Goal: Check status: Check status

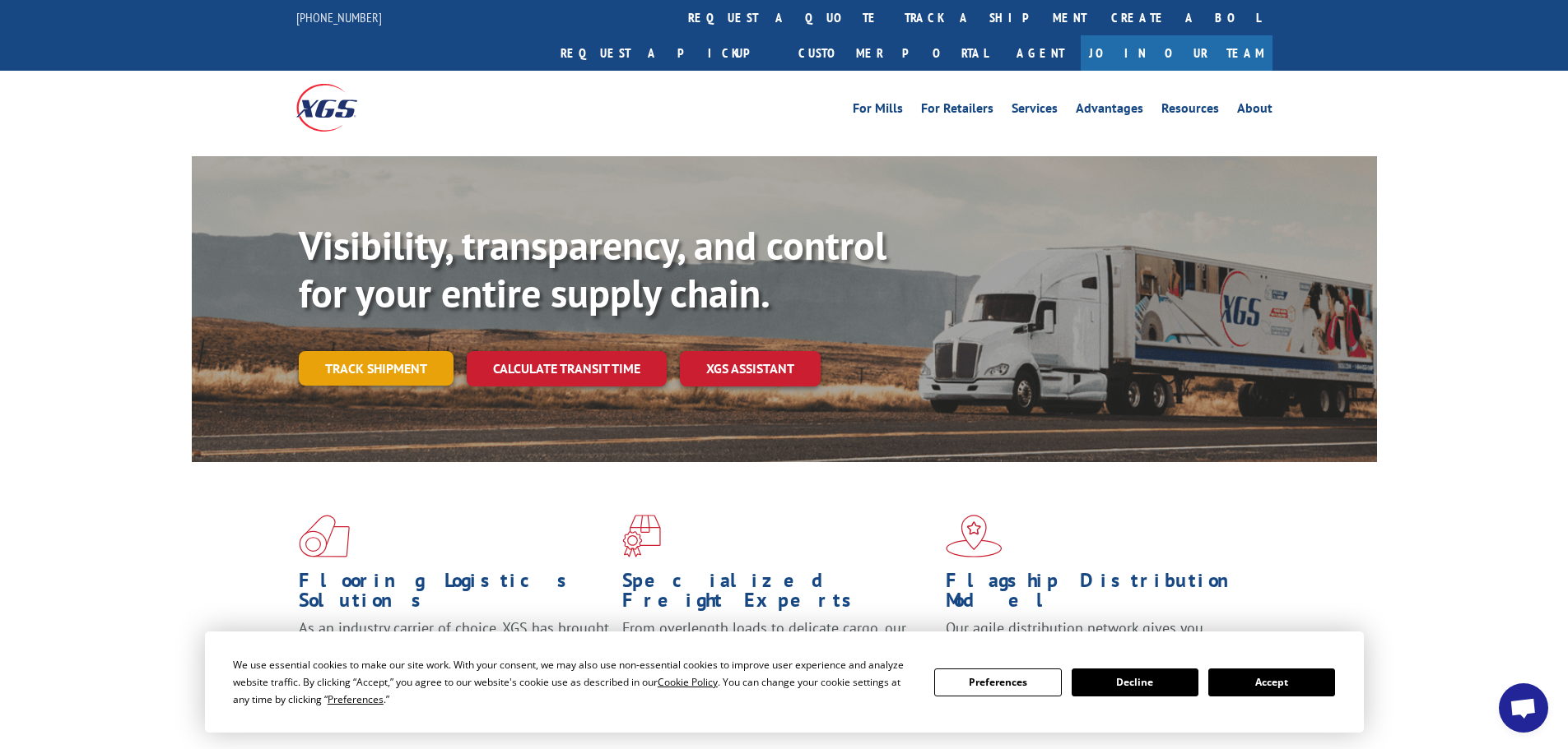
click at [405, 351] on link "Track shipment" at bounding box center [377, 368] width 155 height 35
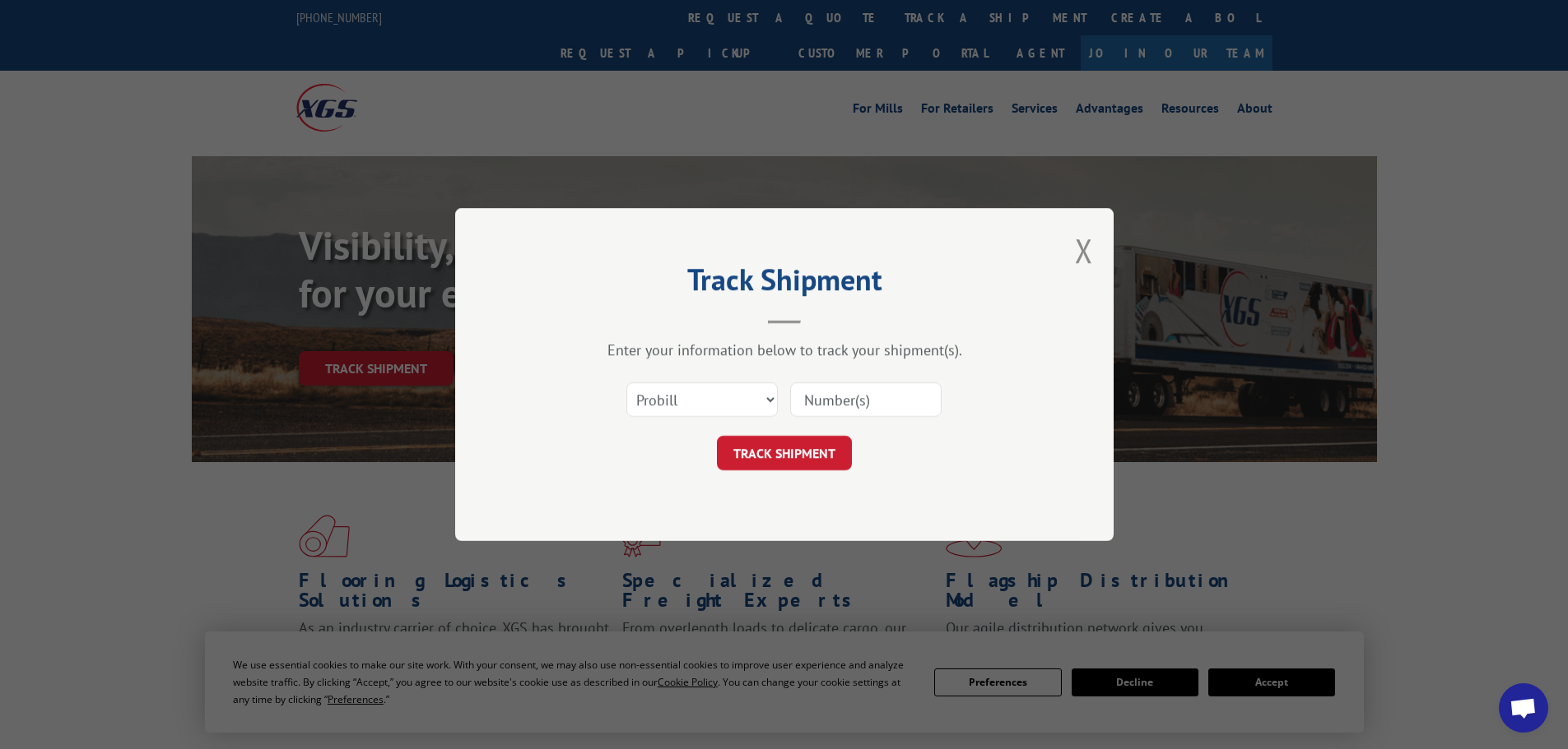
click at [837, 397] on input at bounding box center [866, 399] width 151 height 35
drag, startPoint x: 837, startPoint y: 397, endPoint x: 687, endPoint y: 373, distance: 151.9
click at [687, 373] on div "Select category... Probill BOL PO" at bounding box center [784, 399] width 494 height 54
click at [677, 394] on select "Select category... Probill BOL PO" at bounding box center [702, 399] width 151 height 35
select select "po"
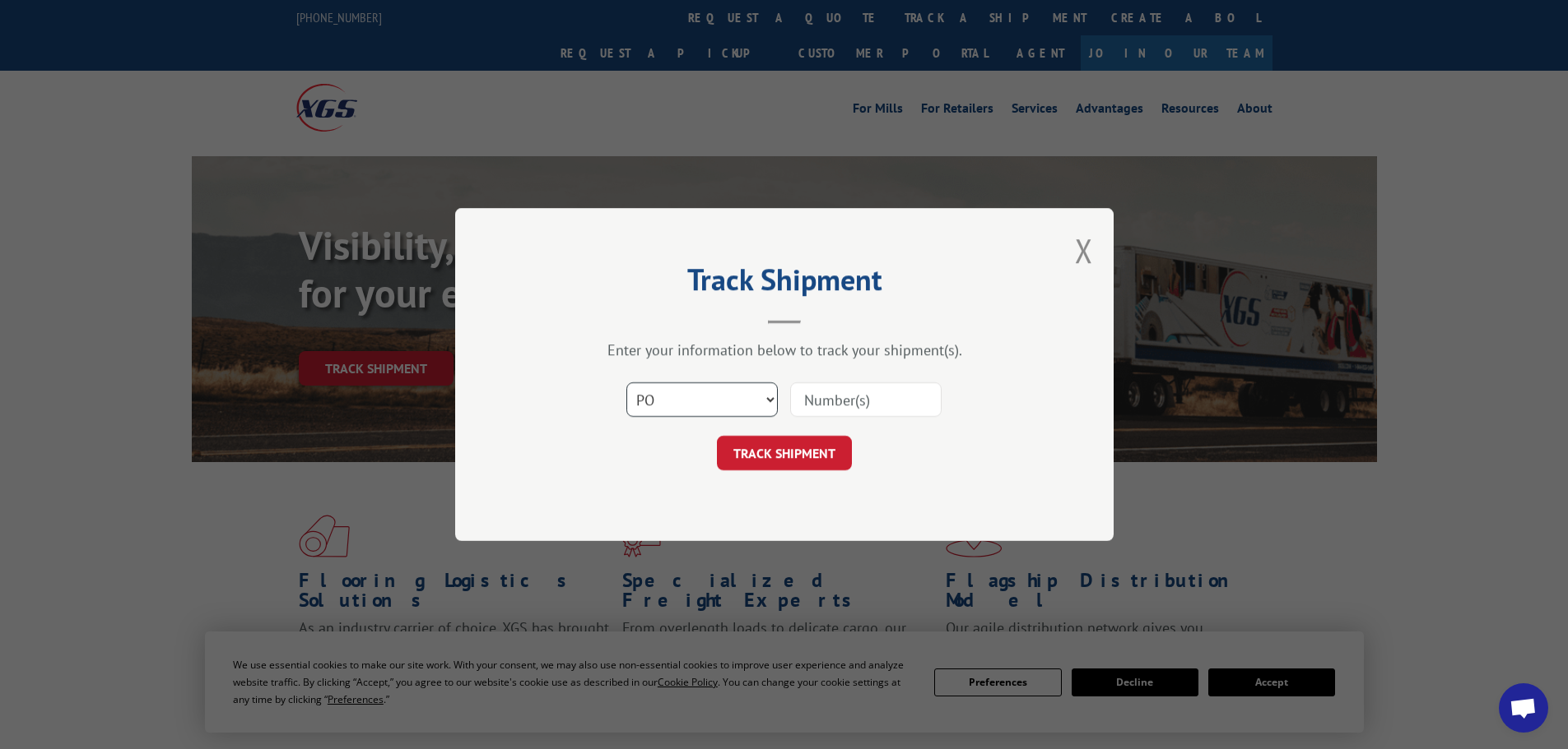
click at [626, 382] on select "Select category... Probill BOL PO" at bounding box center [702, 399] width 151 height 35
click at [857, 400] on input at bounding box center [866, 399] width 151 height 35
paste input "57544527"
type input "57544527"
click at [770, 461] on button "TRACK SHIPMENT" at bounding box center [784, 453] width 135 height 35
